Goal: Find specific page/section: Find specific page/section

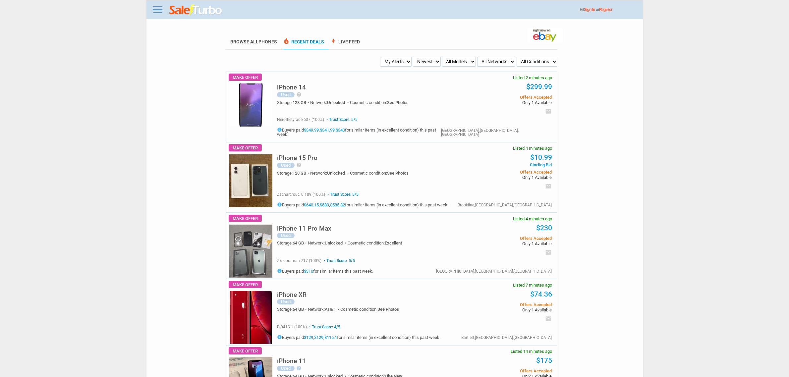
click at [240, 92] on img at bounding box center [250, 105] width 43 height 43
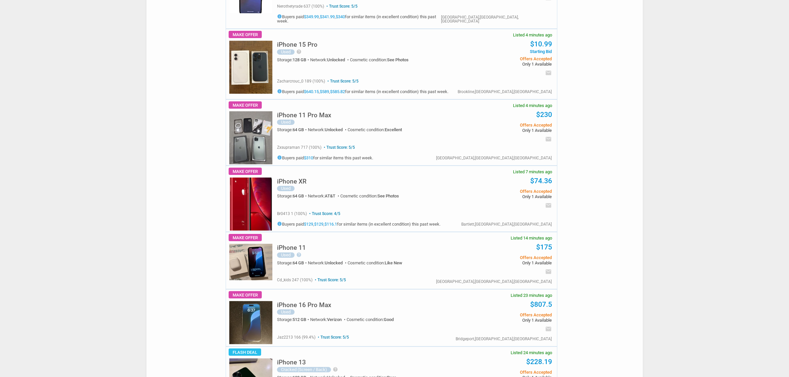
scroll to position [124, 0]
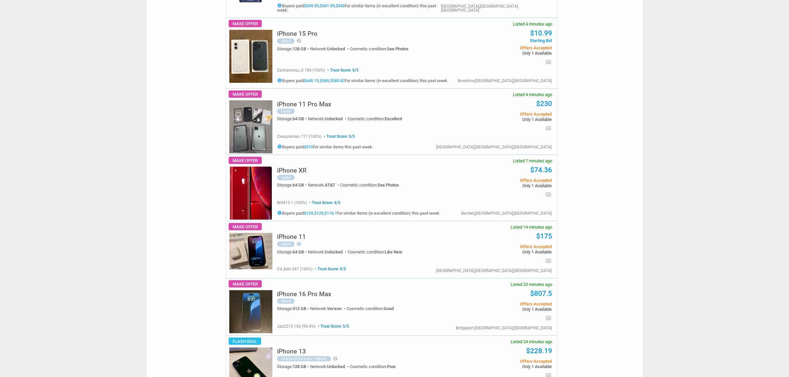
click at [248, 316] on img at bounding box center [250, 311] width 43 height 43
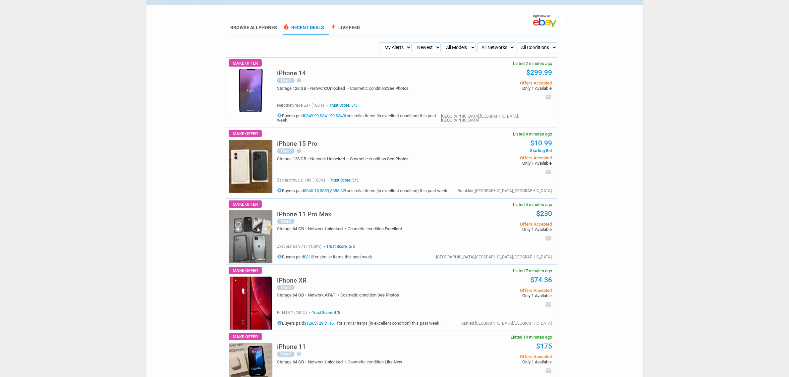
scroll to position [0, 0]
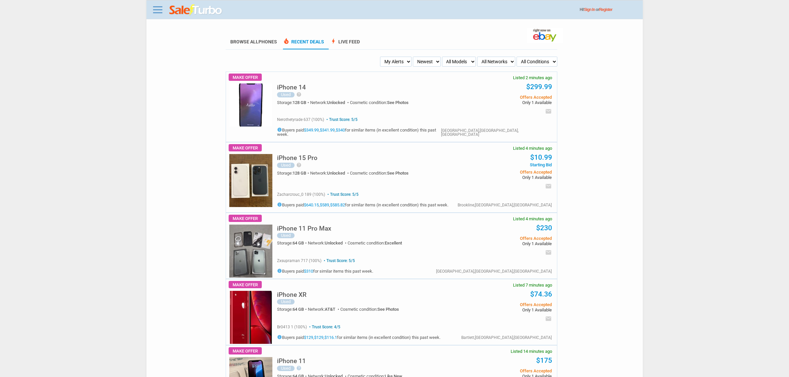
click at [403, 60] on select "My Alerts All Deals BIN Only w/ Offers Only" at bounding box center [395, 62] width 31 height 10
select select "flash_bin"
click at [382, 57] on select "My Alerts All Deals BIN Only w/ Offers Only" at bounding box center [395, 62] width 31 height 10
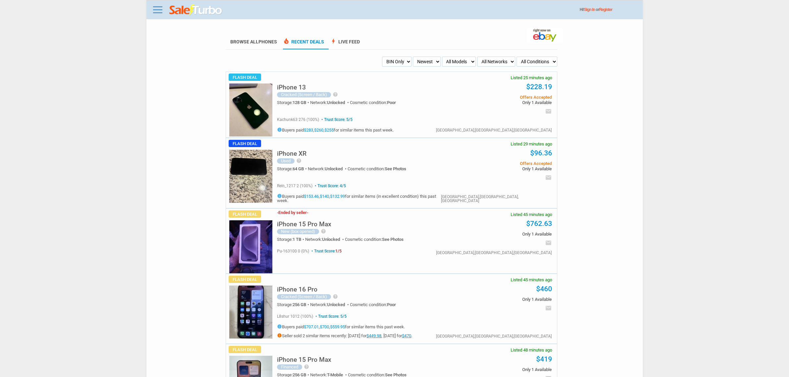
click at [392, 66] on select "My Alerts All Deals BIN Only w/ Offers Only" at bounding box center [396, 62] width 29 height 10
select select "sent"
click at [382, 57] on select "My Alerts All Deals BIN Only w/ Offers Only" at bounding box center [396, 62] width 29 height 10
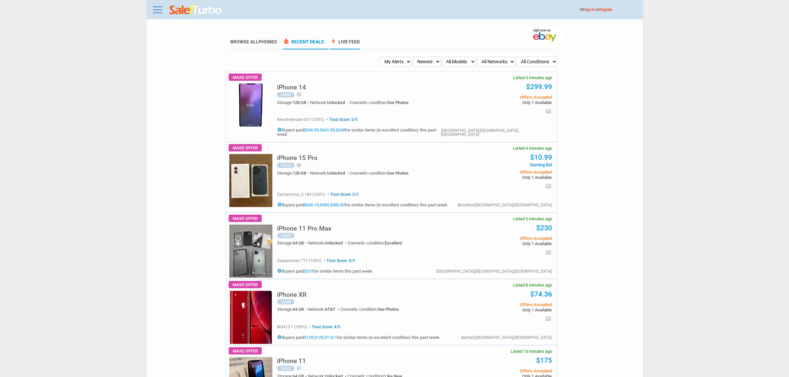
click at [343, 43] on link "bolt Live Feed" at bounding box center [345, 44] width 30 height 10
